Goal: Task Accomplishment & Management: Use online tool/utility

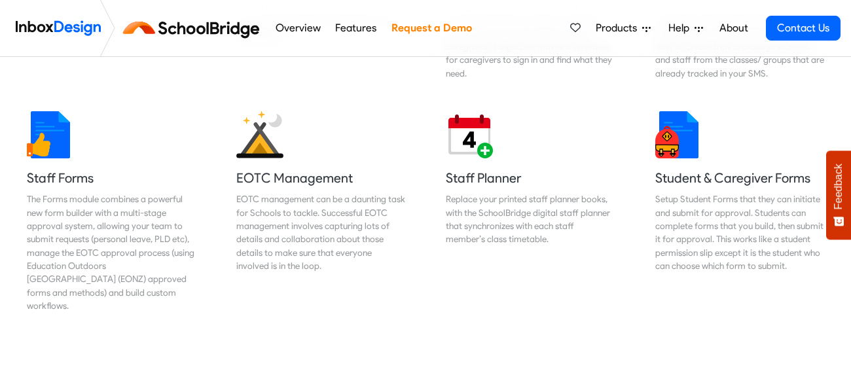
scroll to position [611, 0]
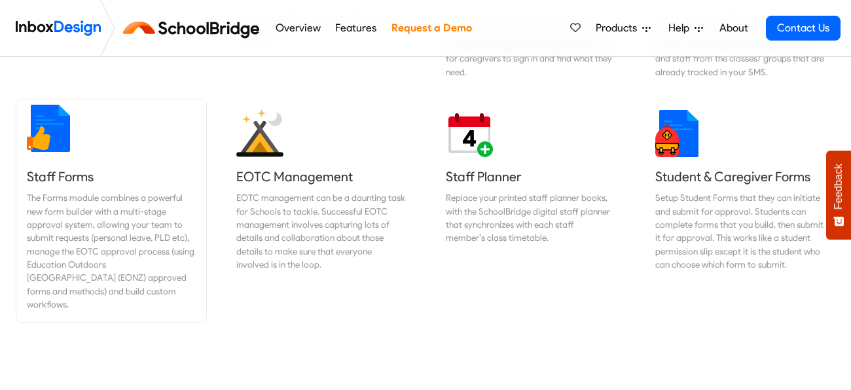
click at [52, 177] on h5 "Staff Forms" at bounding box center [111, 177] width 169 height 18
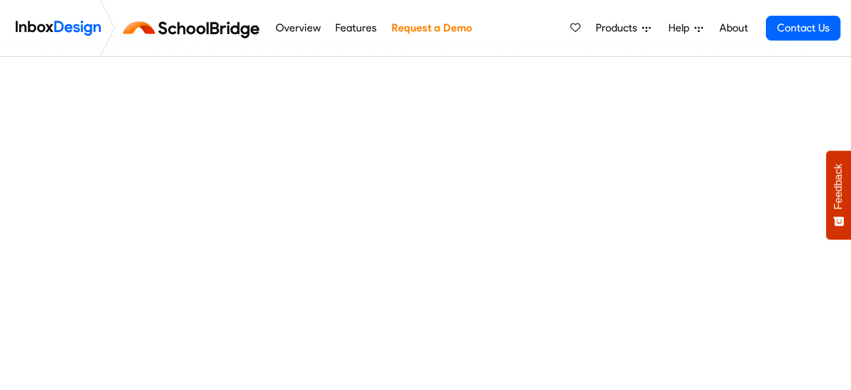
click at [194, 32] on img at bounding box center [193, 27] width 147 height 31
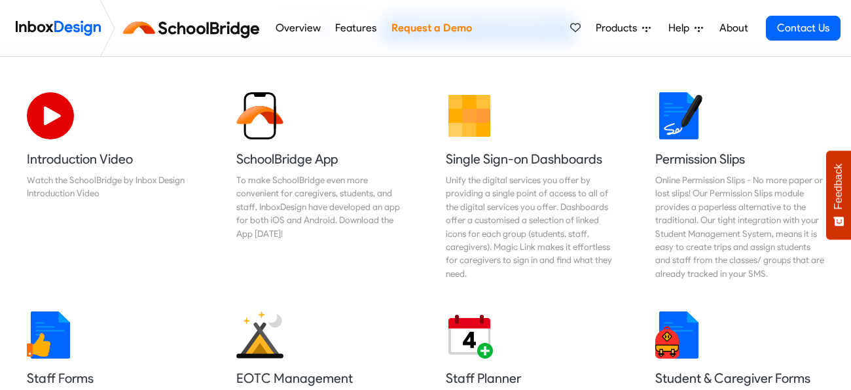
scroll to position [408, 0]
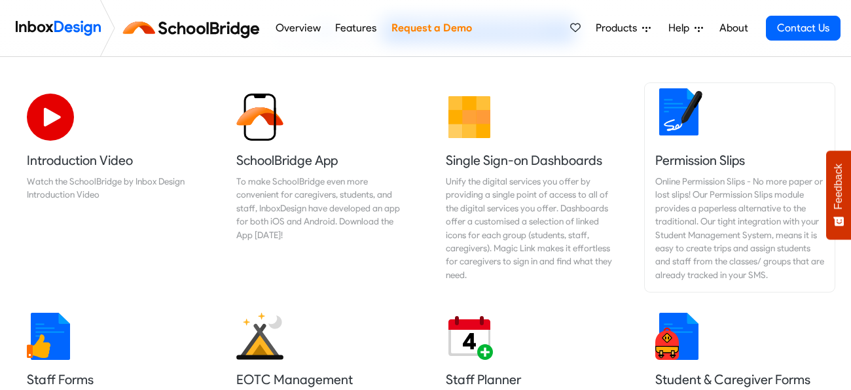
click at [670, 123] on img at bounding box center [678, 111] width 47 height 47
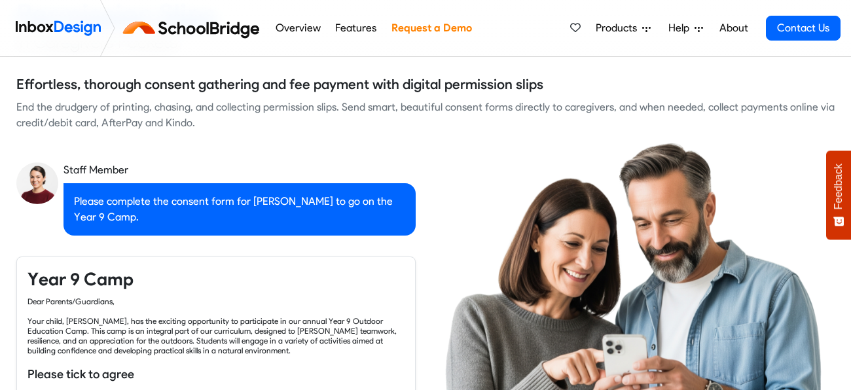
checkbox input "true"
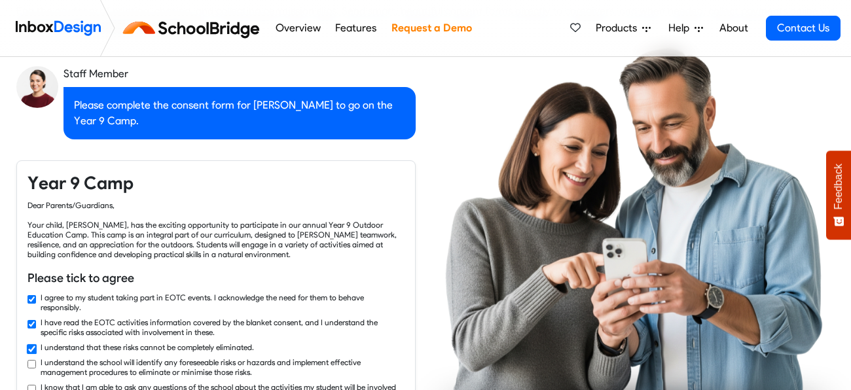
checkbox input "true"
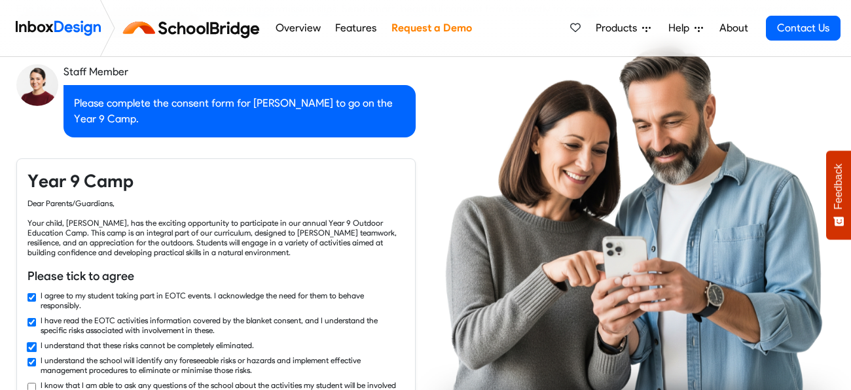
checkbox input "true"
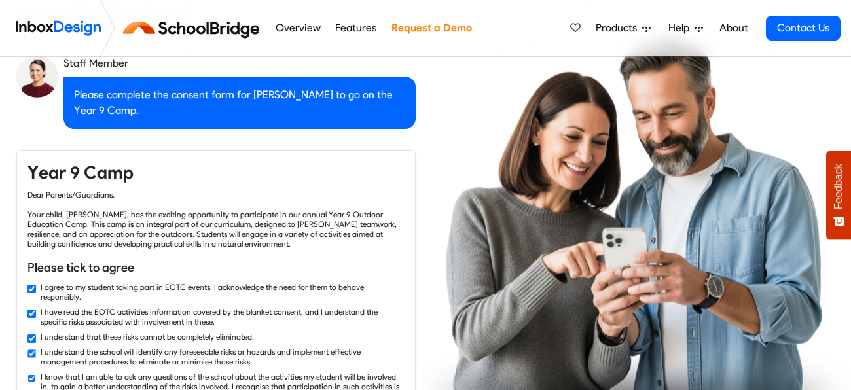
checkbox input "true"
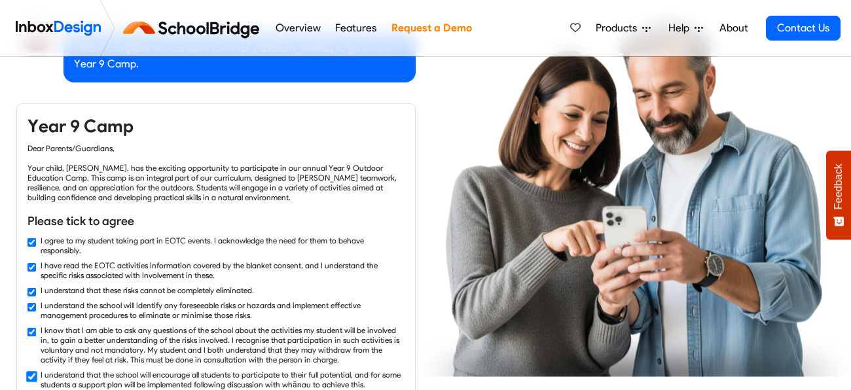
checkbox input "true"
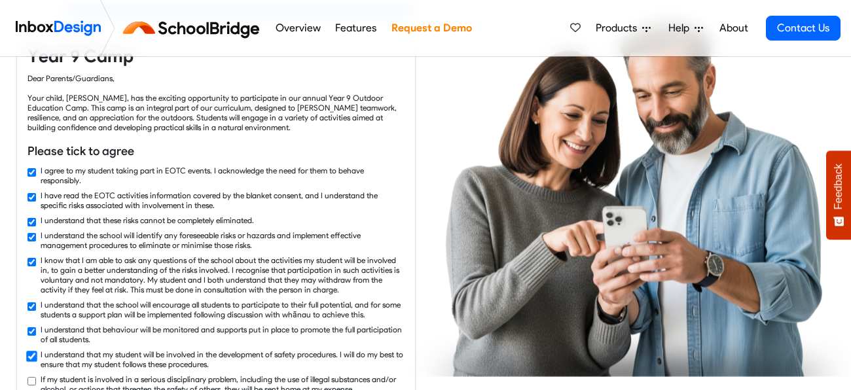
checkbox input "true"
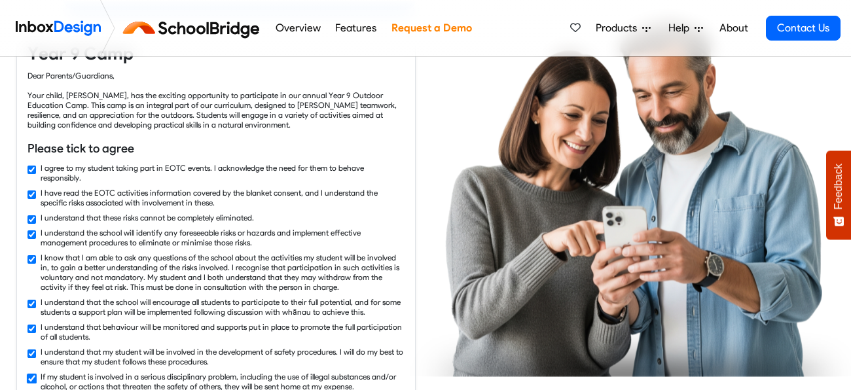
checkbox input "true"
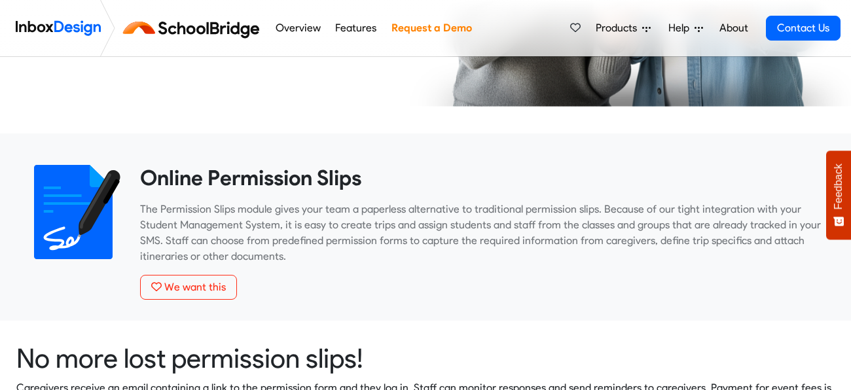
scroll to position [794, 0]
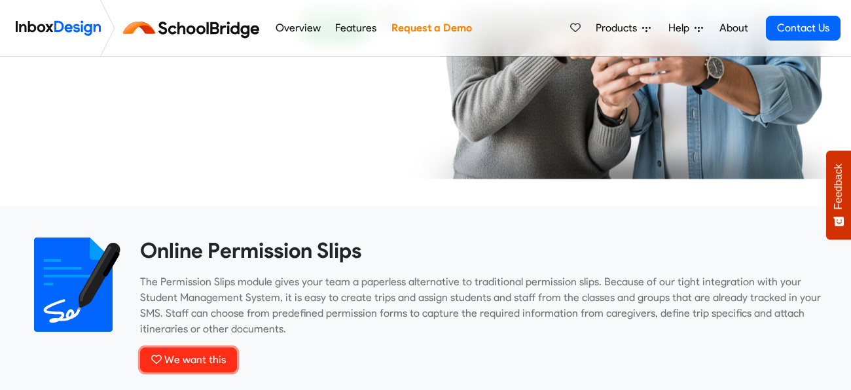
click at [195, 363] on span "We want this" at bounding box center [195, 359] width 62 height 12
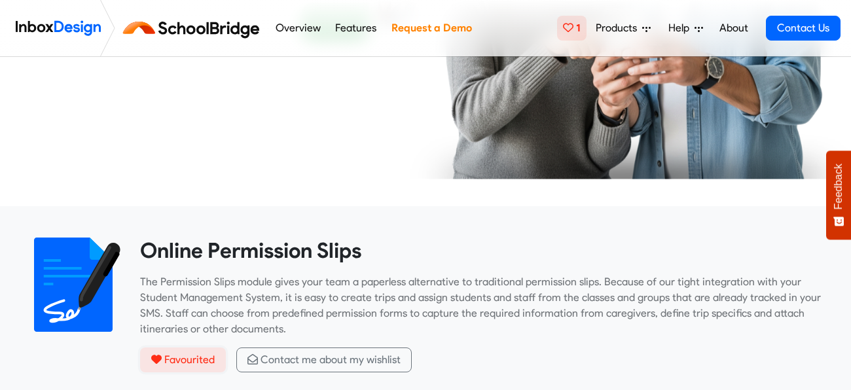
click at [202, 359] on span "Favourited" at bounding box center [189, 359] width 50 height 12
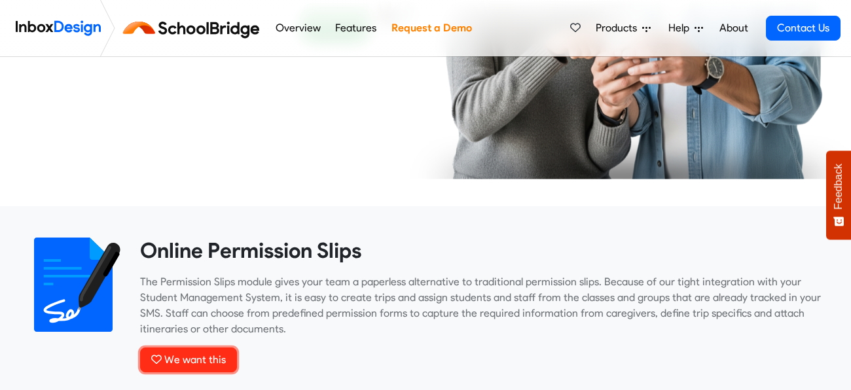
click at [209, 359] on span "We want this" at bounding box center [195, 359] width 62 height 12
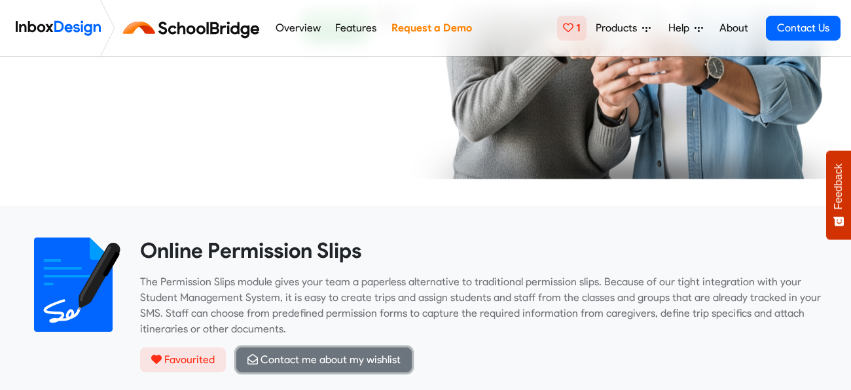
click at [271, 359] on span "Contact me about my wishlist" at bounding box center [330, 359] width 140 height 12
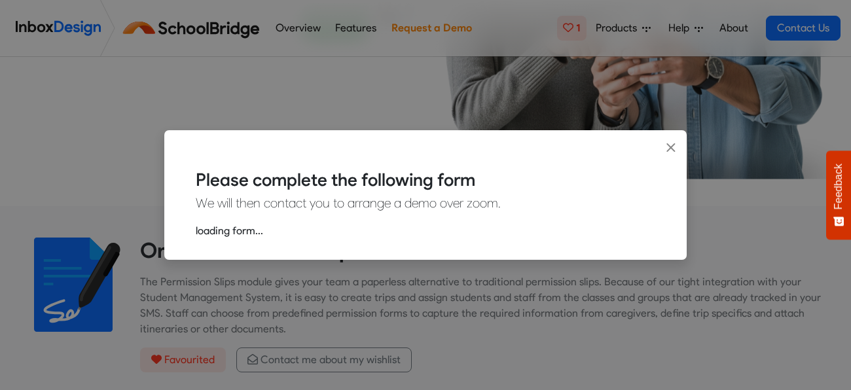
click at [304, 232] on p "loading form..." at bounding box center [425, 231] width 459 height 16
click at [672, 143] on icon "Close" at bounding box center [671, 148] width 10 height 14
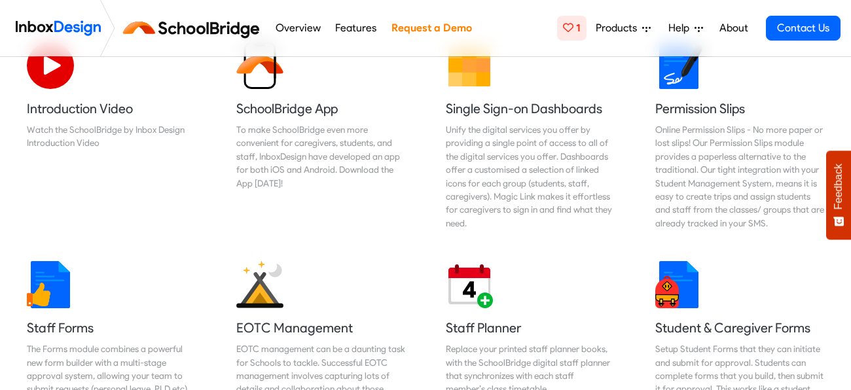
scroll to position [450, 0]
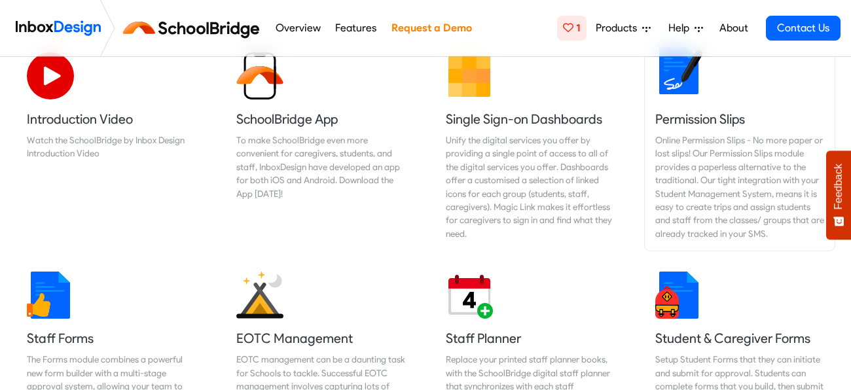
click at [670, 84] on img at bounding box center [678, 70] width 47 height 47
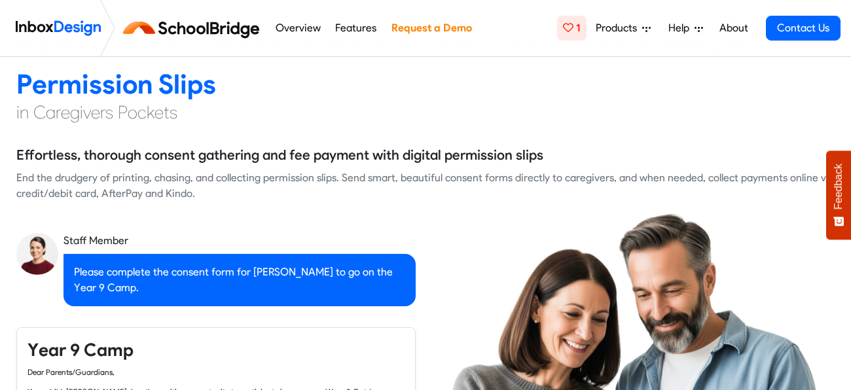
checkbox input "true"
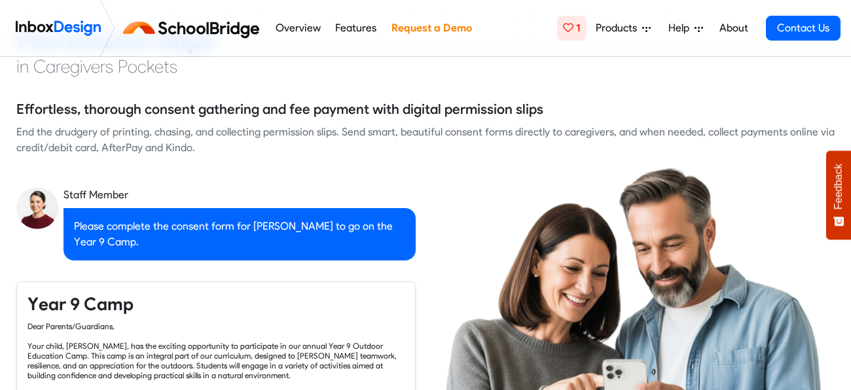
checkbox input "true"
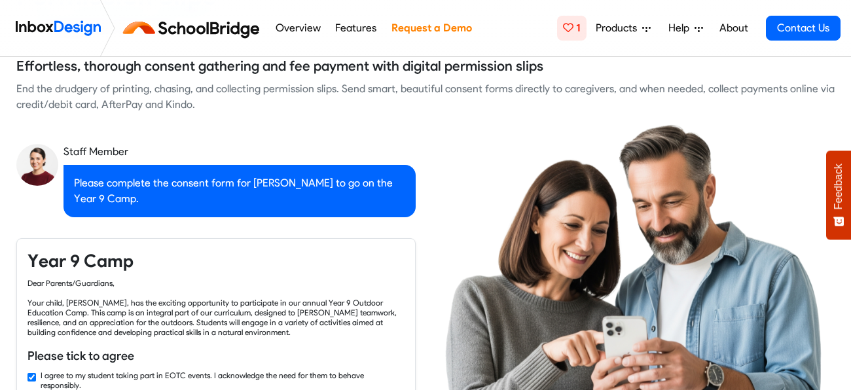
checkbox input "true"
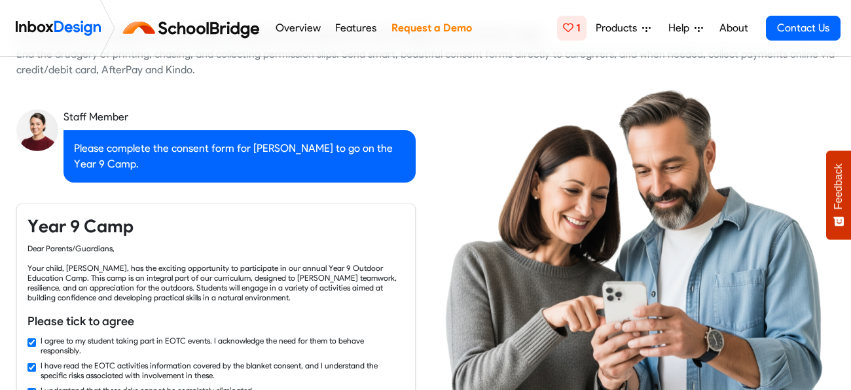
checkbox input "true"
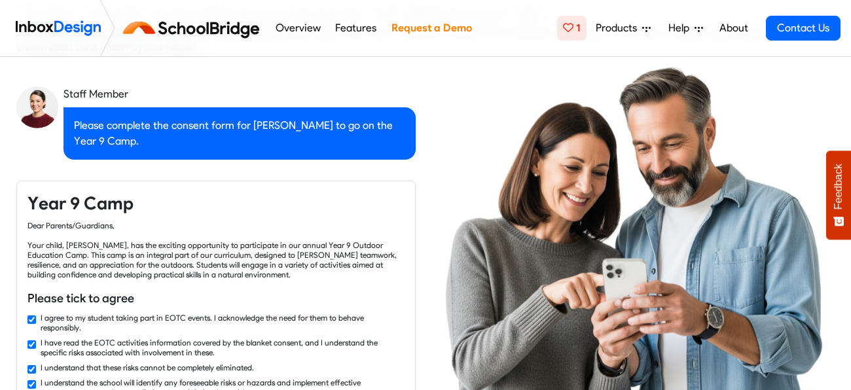
checkbox input "true"
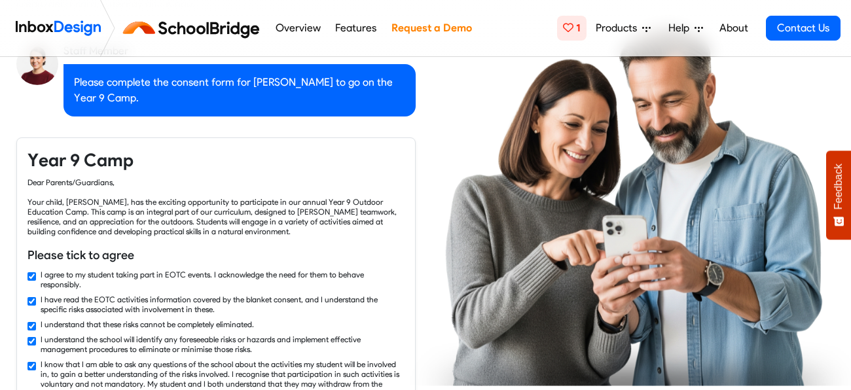
checkbox input "true"
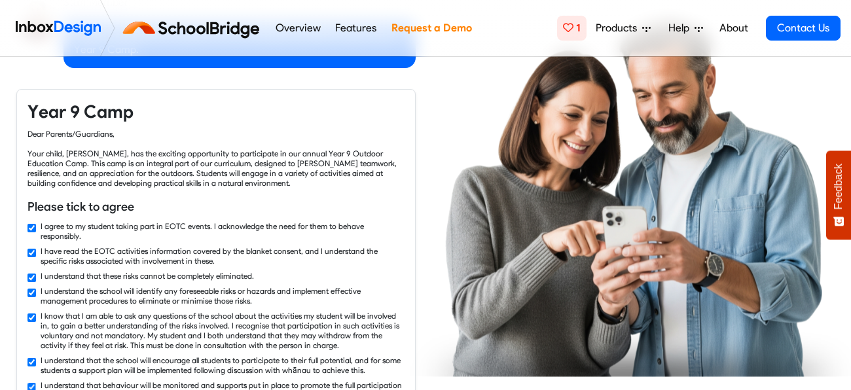
checkbox input "true"
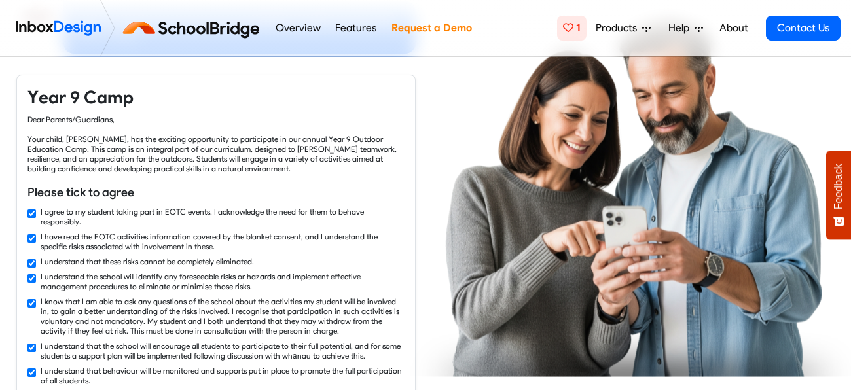
checkbox input "true"
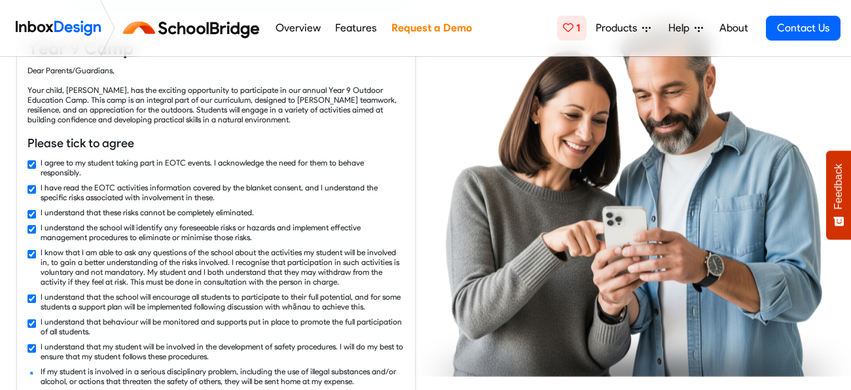
checkbox input "true"
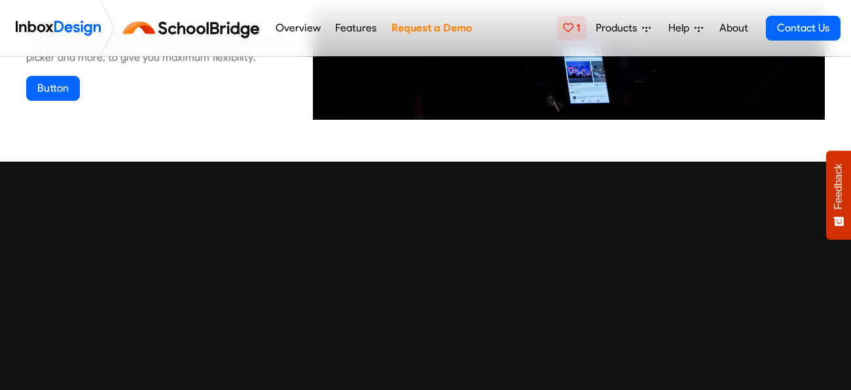
scroll to position [1426, 0]
